Goal: Task Accomplishment & Management: Use online tool/utility

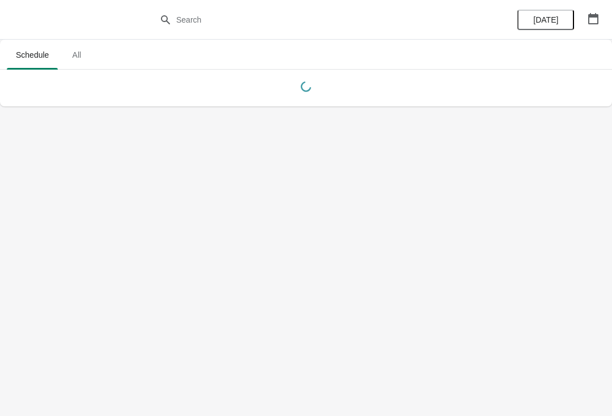
click at [73, 54] on span "All" at bounding box center [76, 55] width 28 height 20
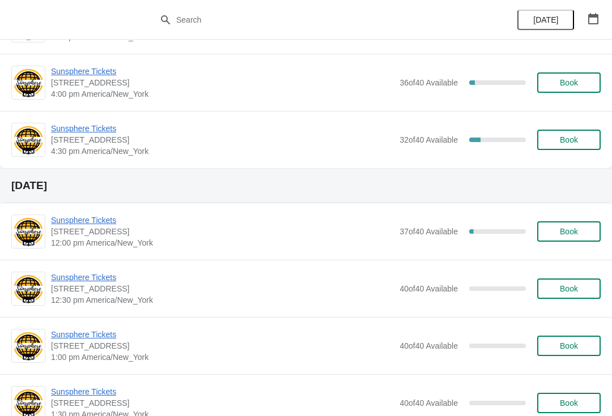
scroll to position [735, 0]
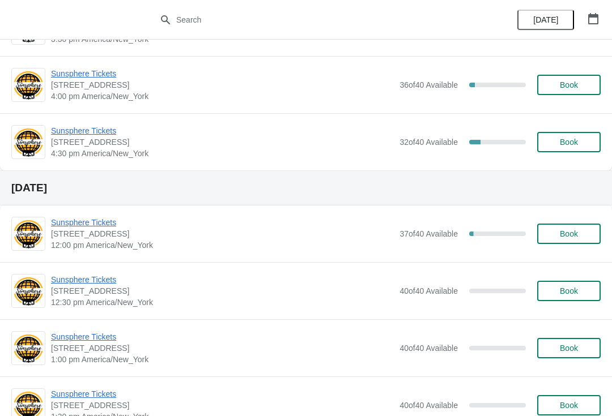
click at [79, 128] on span "Sunsphere Tickets" at bounding box center [222, 130] width 343 height 11
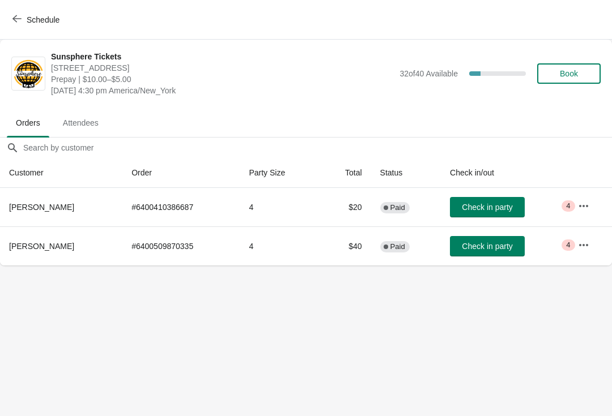
click at [500, 249] on span "Check in party" at bounding box center [487, 246] width 50 height 9
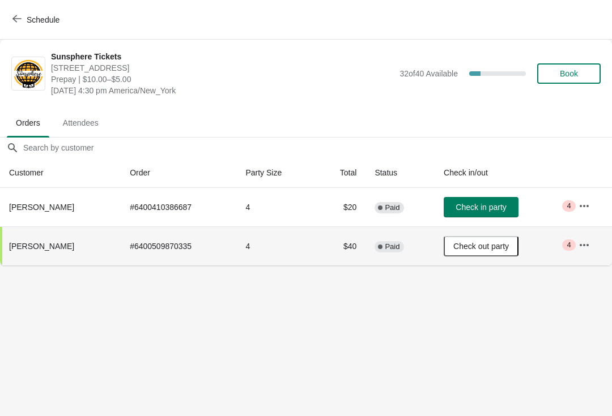
click at [8, 19] on button "Schedule" at bounding box center [37, 20] width 63 height 20
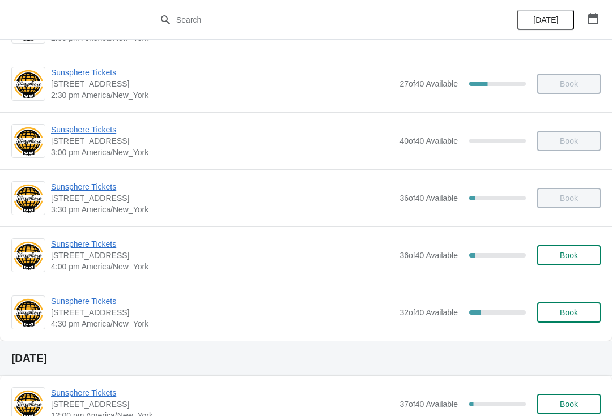
scroll to position [541, 0]
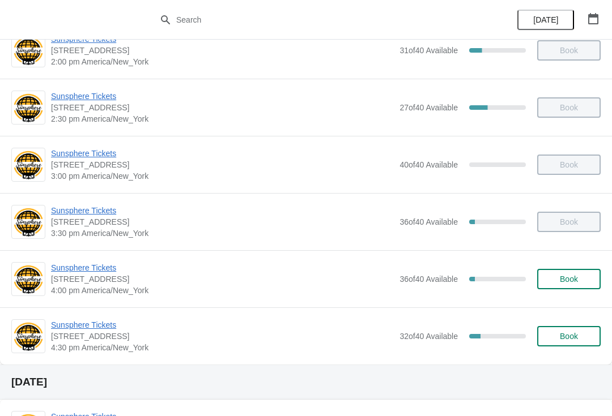
click at [305, 273] on span "Sunsphere Tickets" at bounding box center [222, 267] width 343 height 11
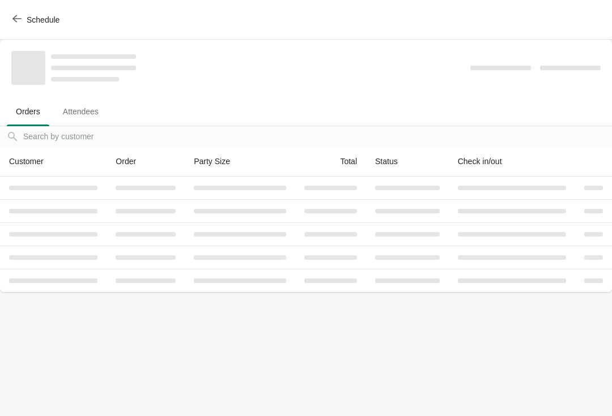
scroll to position [0, 0]
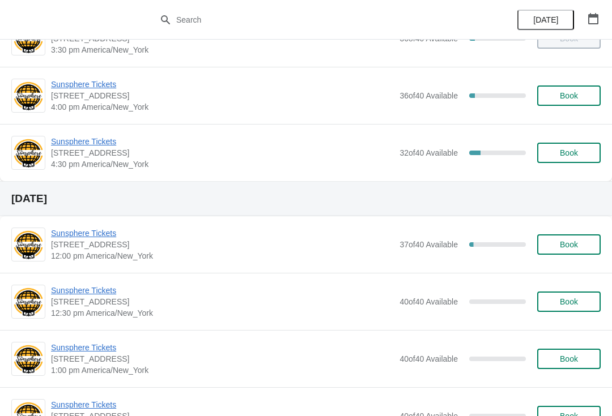
scroll to position [726, 0]
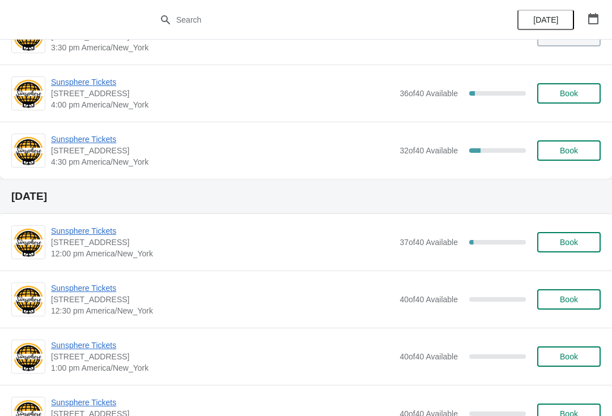
click at [103, 138] on span "Sunsphere Tickets" at bounding box center [222, 139] width 343 height 11
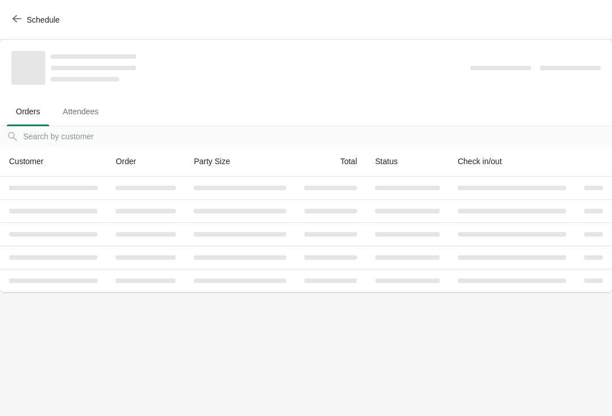
scroll to position [0, 0]
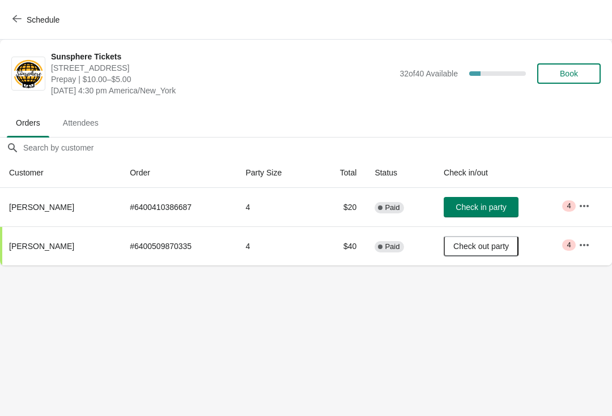
click at [506, 205] on span "Check in party" at bounding box center [481, 207] width 50 height 9
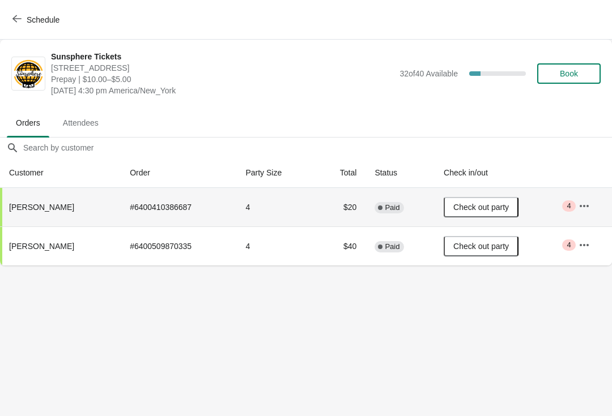
click at [179, 204] on td "# 6400410386687" at bounding box center [179, 207] width 116 height 39
click at [576, 210] on button "button" at bounding box center [584, 206] width 20 height 20
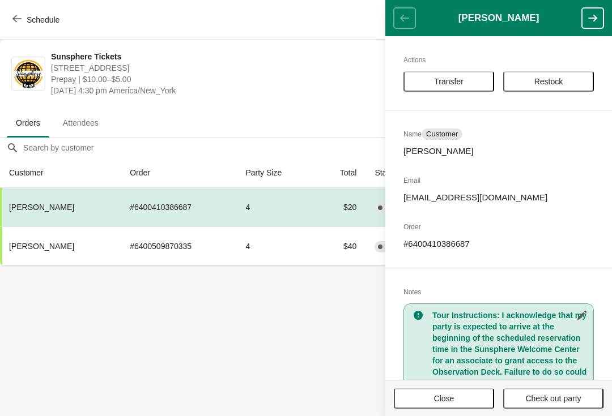
click at [76, 317] on body "Schedule Sunsphere Tickets 810 Clinch Avenue, Knoxville, TN, USA Prepay | $10.0…" at bounding box center [306, 208] width 612 height 416
click at [25, 16] on span "Schedule" at bounding box center [37, 19] width 45 height 11
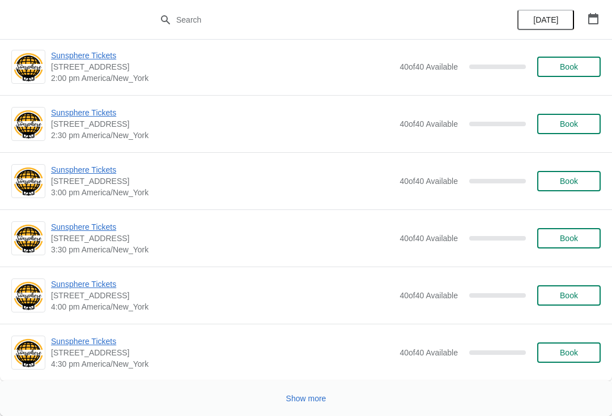
scroll to position [5287, 0]
click at [547, 20] on span "[DATE]" at bounding box center [545, 19] width 25 height 9
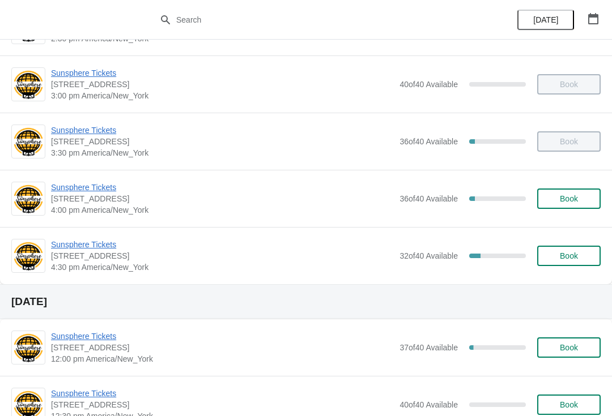
scroll to position [642, 0]
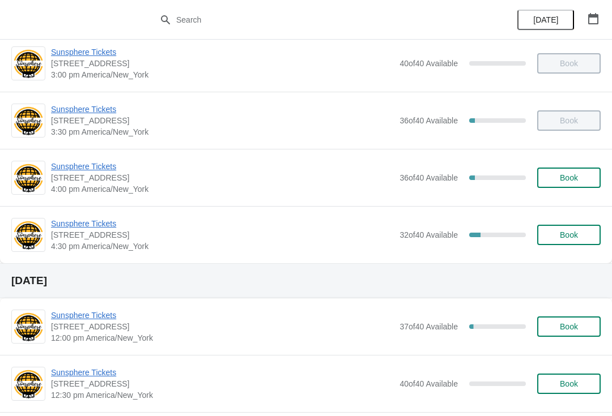
click at [96, 228] on span "Sunsphere Tickets" at bounding box center [222, 223] width 343 height 11
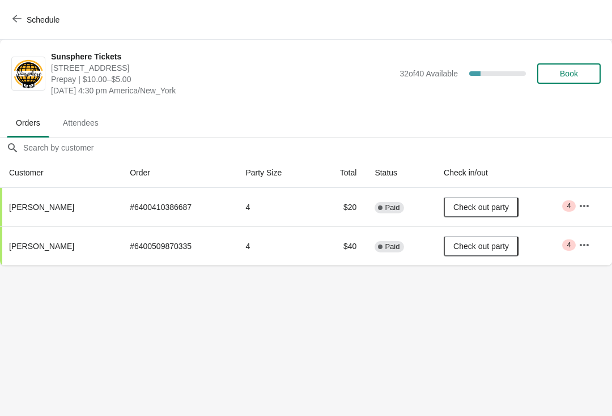
click at [594, 210] on button "button" at bounding box center [584, 206] width 20 height 20
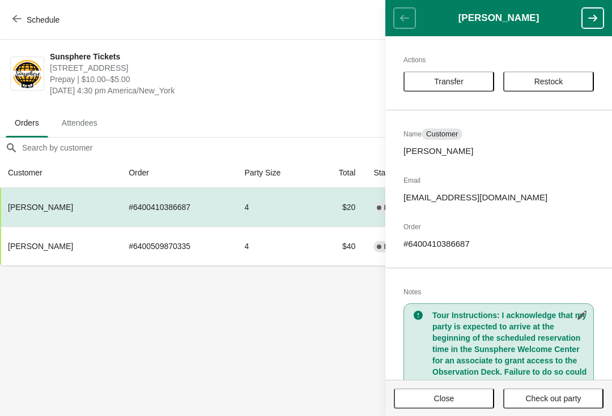
scroll to position [0, 1]
click at [304, 343] on body "Schedule Sunsphere Tickets 810 Clinch Avenue, Knoxville, TN, USA Prepay | $10.0…" at bounding box center [305, 208] width 612 height 416
click at [290, 335] on body "Schedule Sunsphere Tickets 810 Clinch Avenue, Knoxville, TN, USA Prepay | $10.0…" at bounding box center [305, 208] width 612 height 416
click at [180, 211] on td "# 6400410386687" at bounding box center [179, 207] width 116 height 39
